Goal: Task Accomplishment & Management: Complete application form

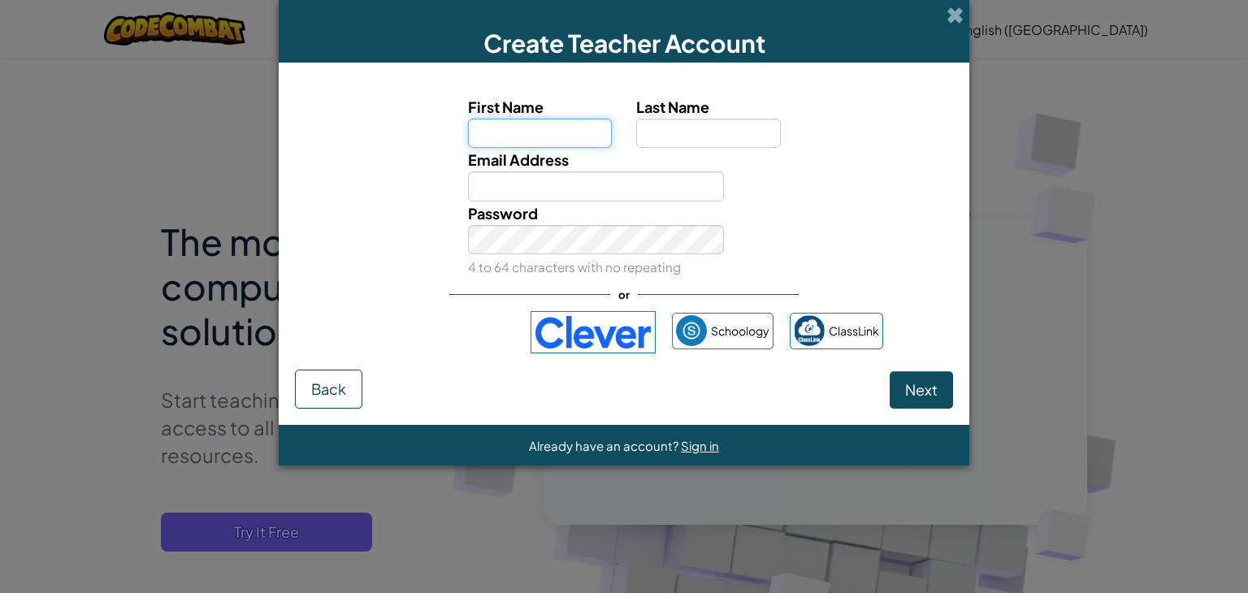
click at [471, 142] on input "First Name" at bounding box center [540, 134] width 145 height 30
click at [504, 190] on input "Email Address" at bounding box center [596, 186] width 257 height 30
click at [585, 137] on input "ayansh" at bounding box center [540, 134] width 145 height 30
type input "a"
type input "depashree"
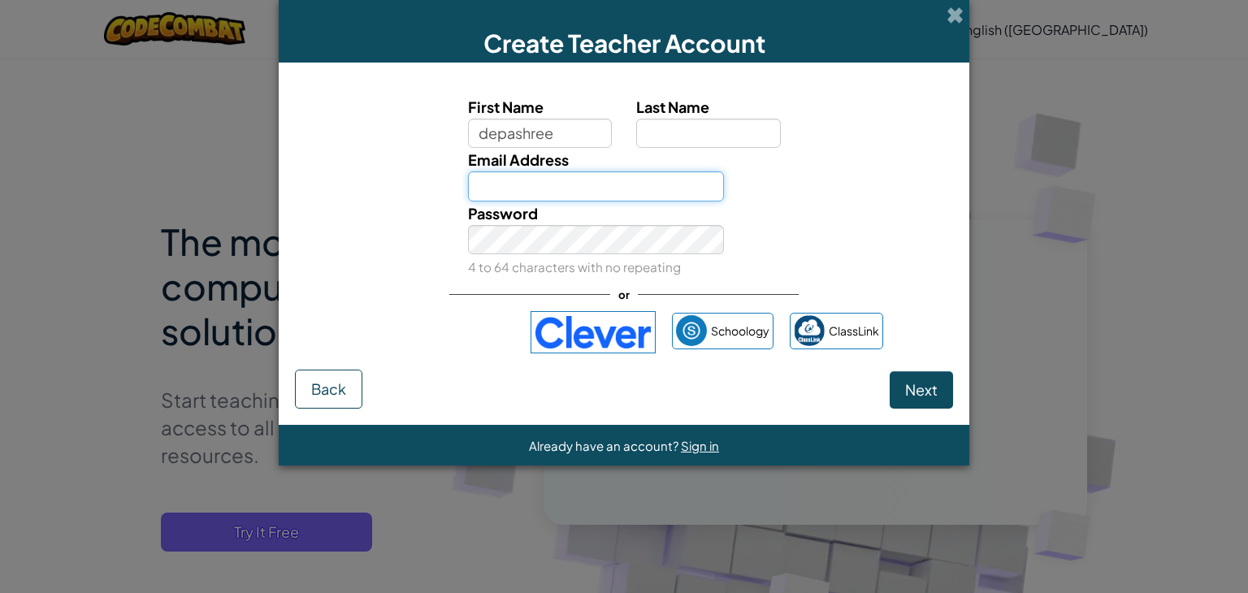
click at [544, 194] on input "Email Address" at bounding box center [596, 186] width 257 height 30
click at [965, 9] on div "Create Teacher Account" at bounding box center [624, 31] width 691 height 63
click at [946, 19] on span at bounding box center [954, 14] width 17 height 17
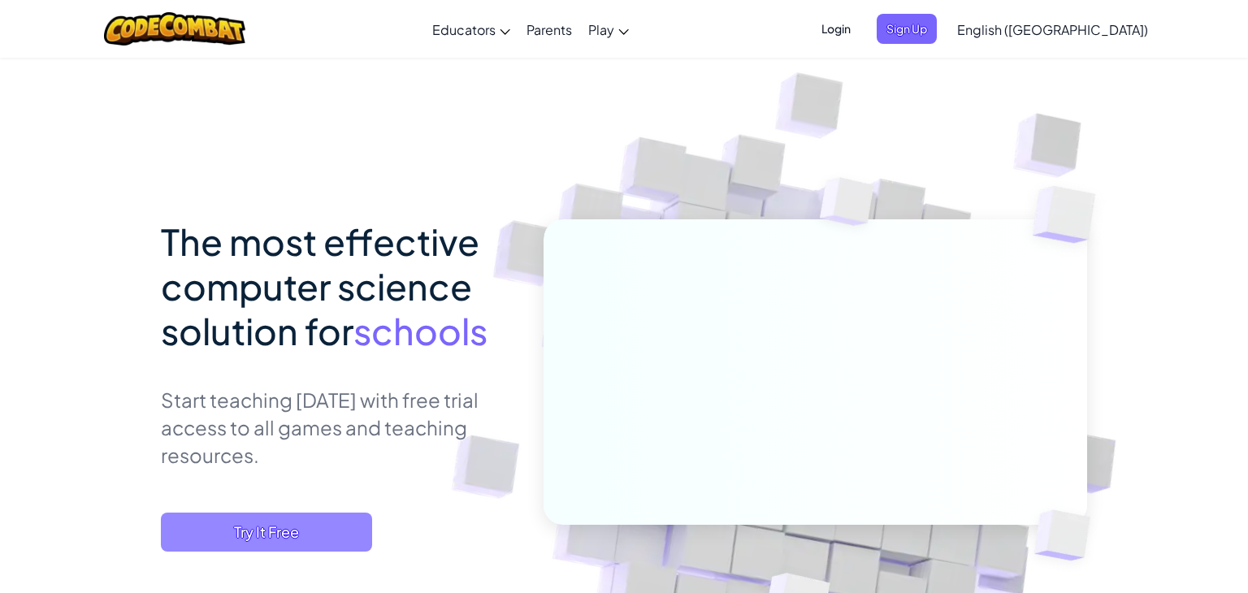
click at [253, 523] on span "Try It Free" at bounding box center [266, 532] width 211 height 39
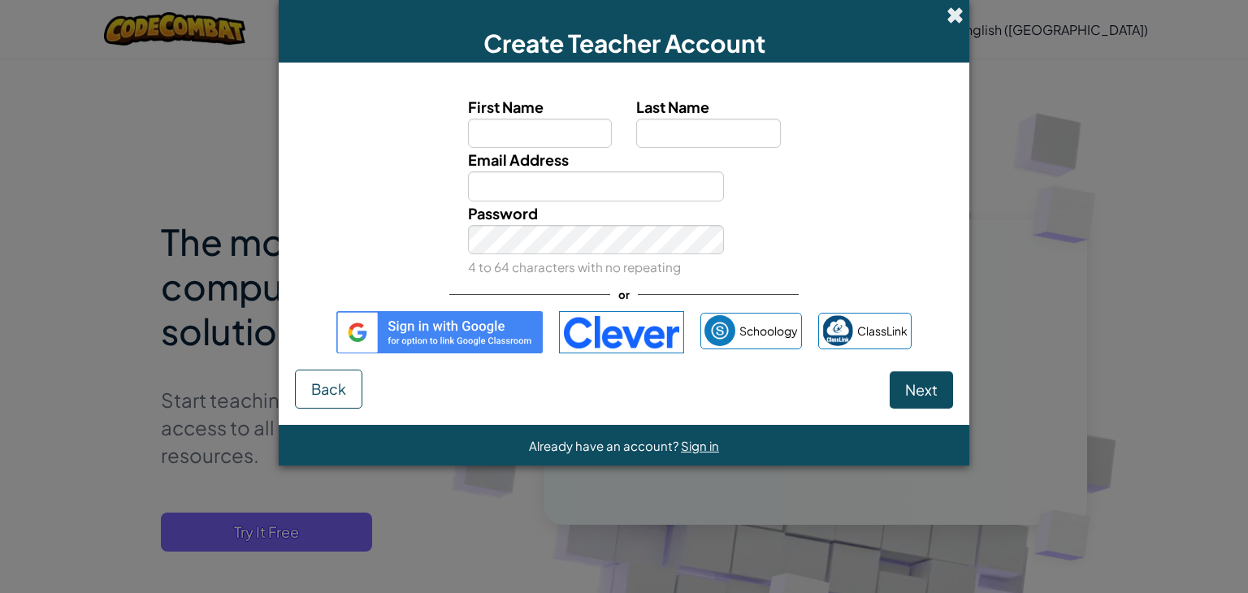
click at [953, 16] on span at bounding box center [954, 14] width 17 height 17
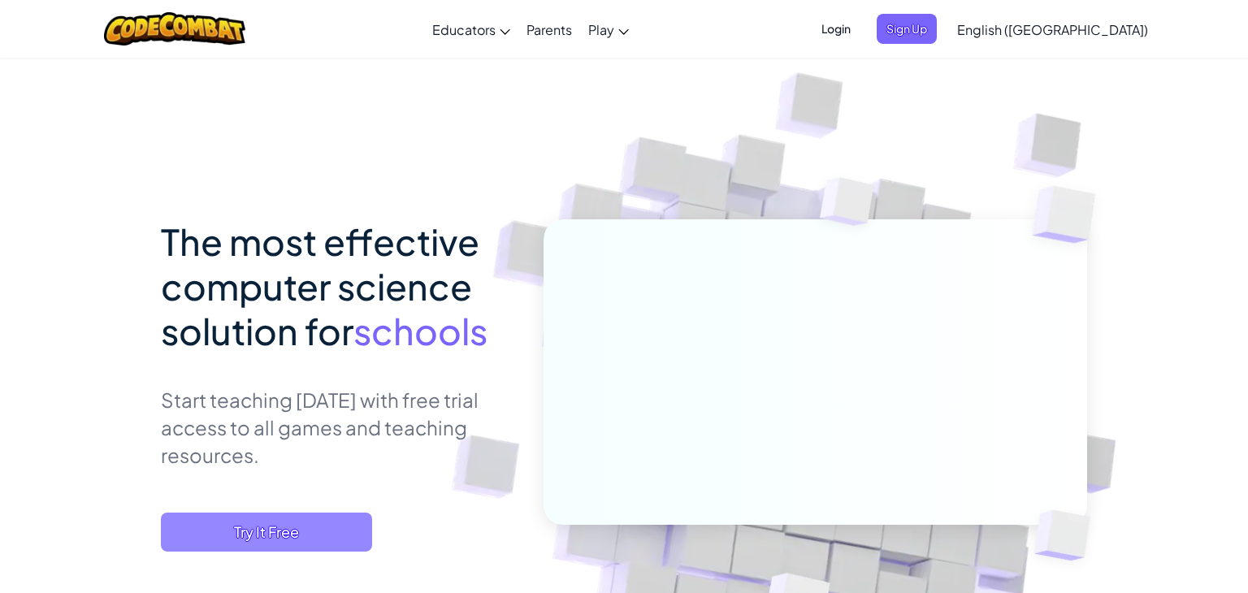
click at [221, 546] on span "Try It Free" at bounding box center [266, 532] width 211 height 39
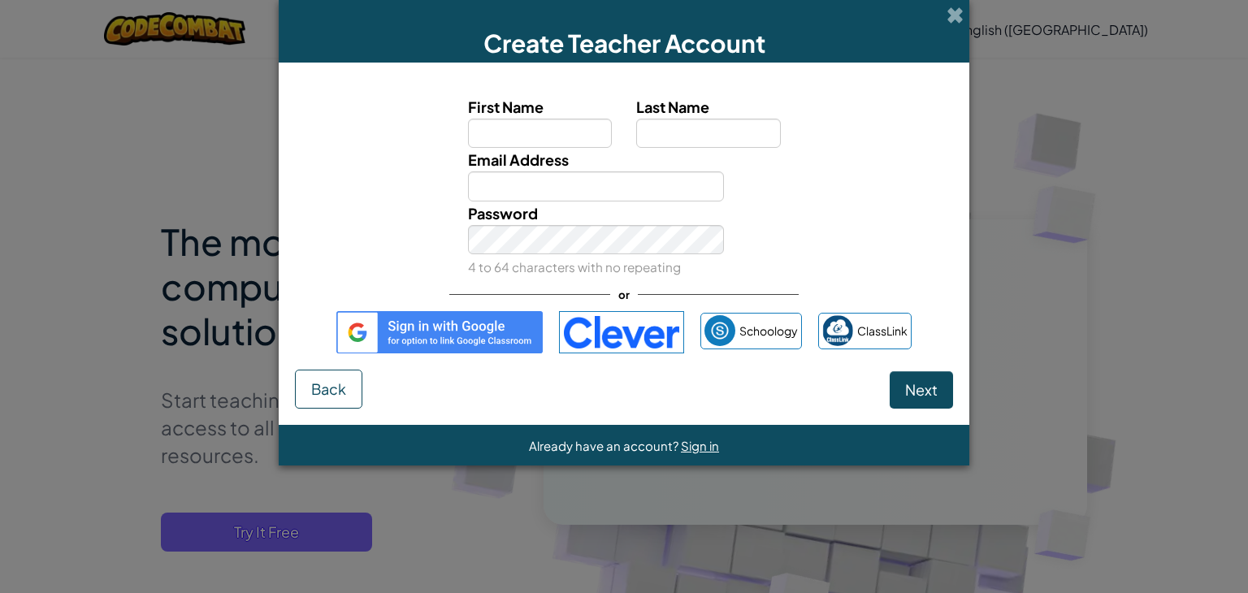
click at [476, 152] on span "Email Address" at bounding box center [518, 159] width 101 height 19
click at [476, 171] on input "Email Address" at bounding box center [596, 186] width 257 height 30
click at [477, 135] on input "First Name" at bounding box center [540, 134] width 145 height 30
type input "depashree"
click at [505, 201] on label "Password" at bounding box center [503, 213] width 70 height 24
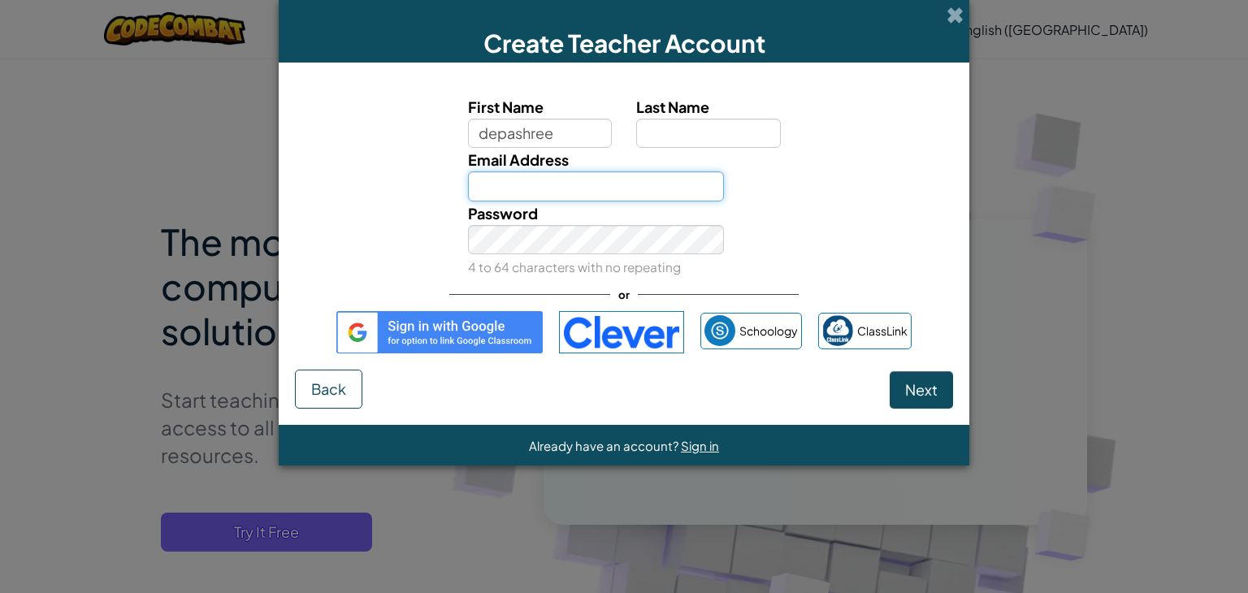
click at [508, 193] on input "Email Address" at bounding box center [596, 186] width 257 height 30
type input "pooty home"
click at [659, 254] on div "Password 4 to 64 characters with no repeating" at bounding box center [596, 239] width 281 height 77
click at [544, 291] on div "or" at bounding box center [623, 294] width 349 height 33
click at [934, 383] on span "Next" at bounding box center [921, 389] width 32 height 19
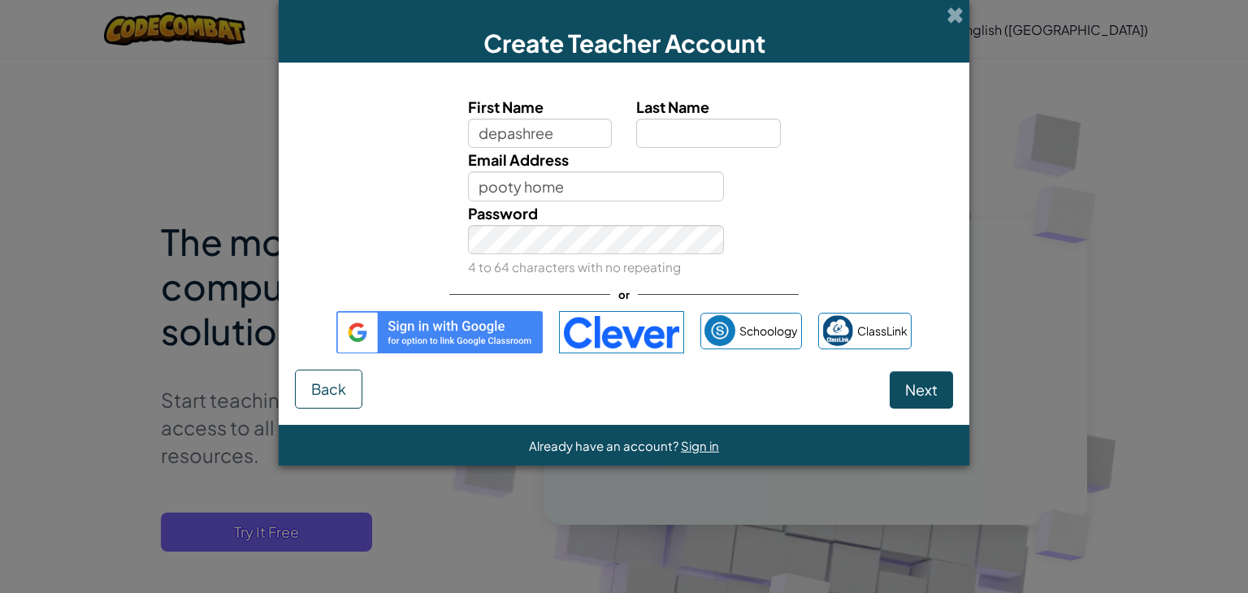
click at [603, 206] on div "Password 4 to 64 characters with no repeating" at bounding box center [596, 239] width 281 height 77
drag, startPoint x: 596, startPoint y: 201, endPoint x: 588, endPoint y: 198, distance: 8.8
click at [588, 198] on div "First Name depashree Last Name Email Address pooty home Password 4 to 64 charac…" at bounding box center [624, 187] width 650 height 184
drag, startPoint x: 584, startPoint y: 197, endPoint x: 535, endPoint y: 204, distance: 49.2
click at [535, 204] on div "First Name depashree Last Name Email Address pooty home Password 4 to 64 charac…" at bounding box center [624, 187] width 650 height 184
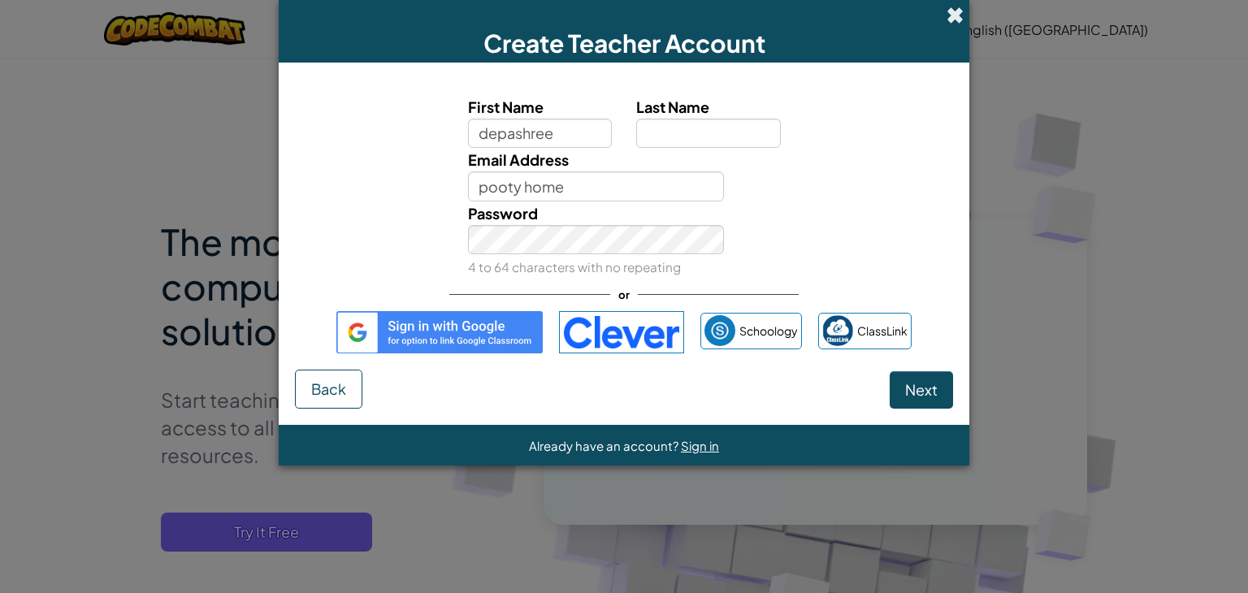
click at [948, 9] on span at bounding box center [954, 14] width 17 height 17
